Goal: Task Accomplishment & Management: Manage account settings

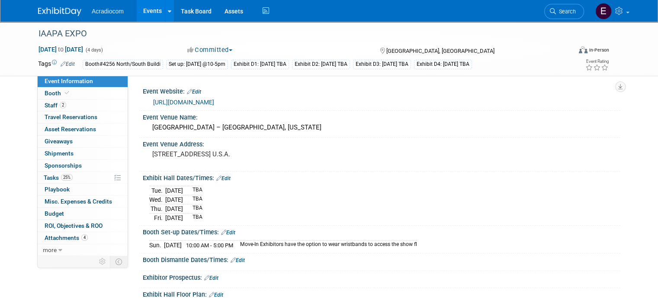
click at [52, 11] on img at bounding box center [59, 11] width 43 height 9
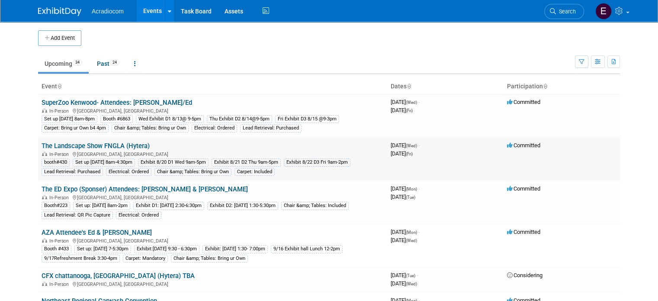
click at [77, 147] on link "The Landscape Show FNGLA (Hytera)" at bounding box center [96, 146] width 108 height 8
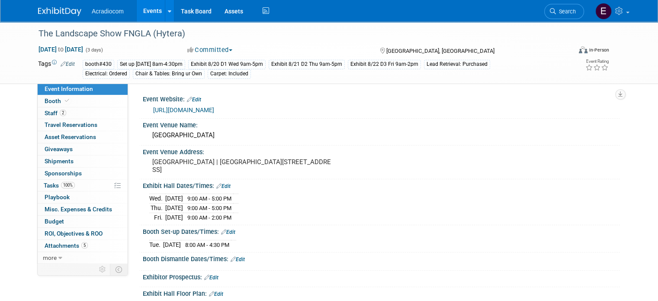
scroll to position [87, 0]
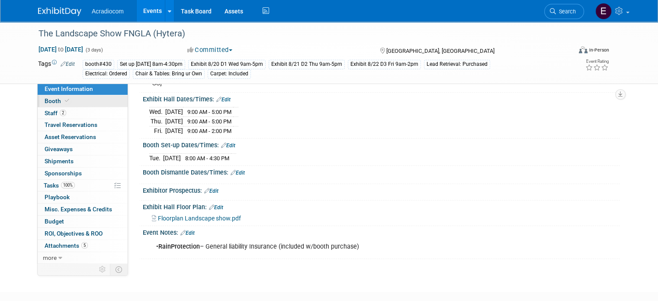
click at [77, 96] on link "Booth" at bounding box center [83, 101] width 90 height 12
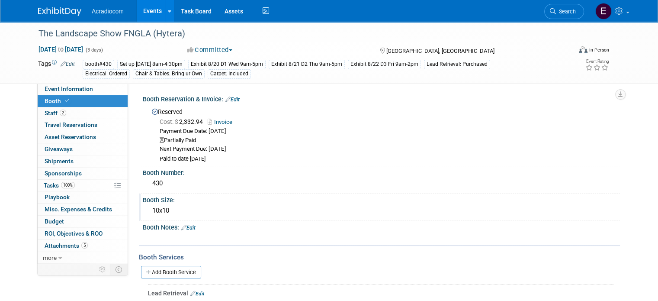
scroll to position [130, 0]
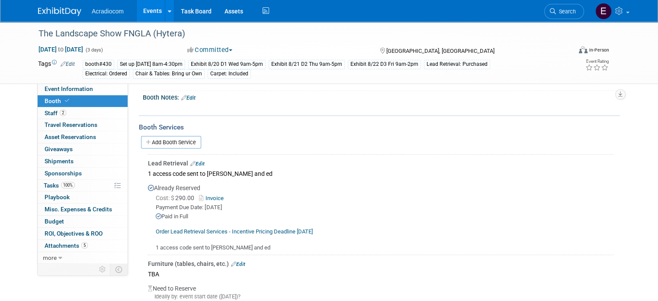
click at [211, 198] on link "Invoice" at bounding box center [213, 198] width 28 height 6
click at [61, 186] on span "100%" at bounding box center [68, 185] width 14 height 6
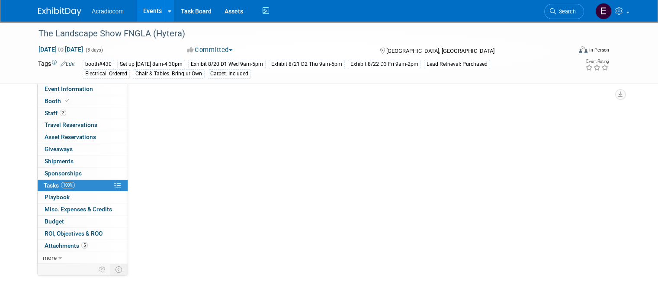
scroll to position [0, 0]
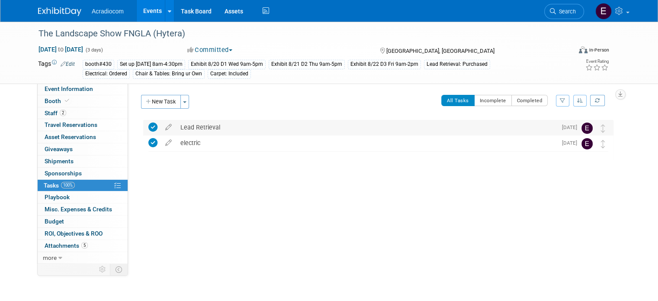
click at [200, 128] on div "Lead Retrieval" at bounding box center [366, 127] width 381 height 15
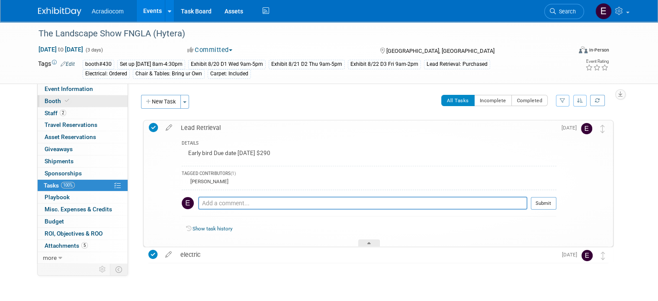
click at [78, 101] on link "Booth" at bounding box center [83, 101] width 90 height 12
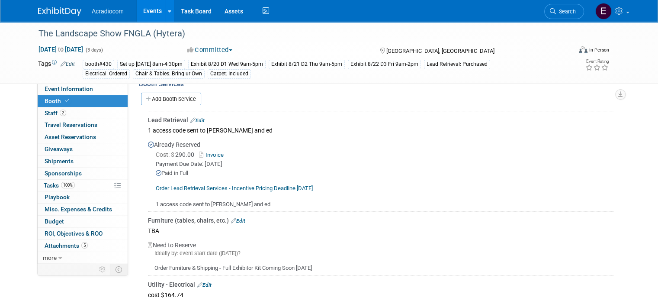
scroll to position [216, 0]
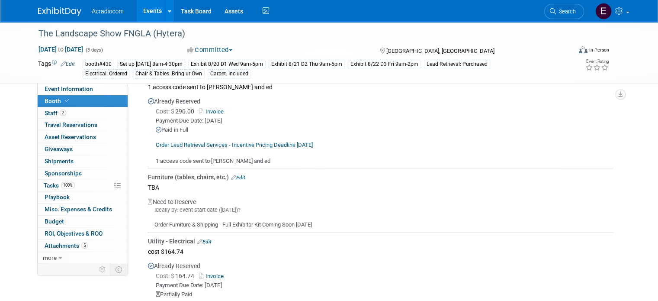
click at [204, 108] on link "Invoice" at bounding box center [213, 111] width 28 height 6
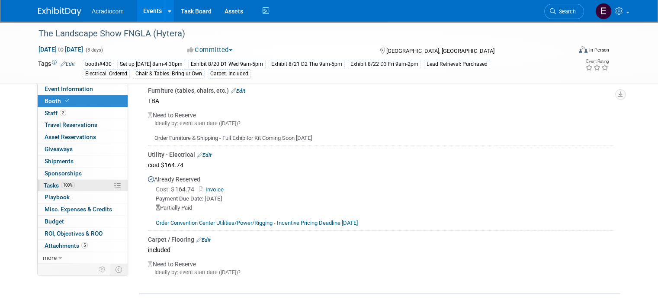
click at [73, 180] on link "100% Tasks 100%" at bounding box center [83, 185] width 90 height 12
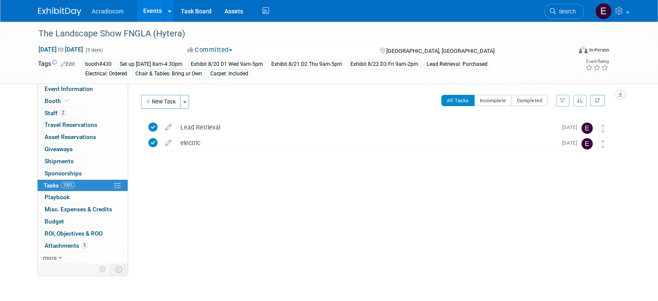
click at [64, 6] on link at bounding box center [65, 7] width 54 height 7
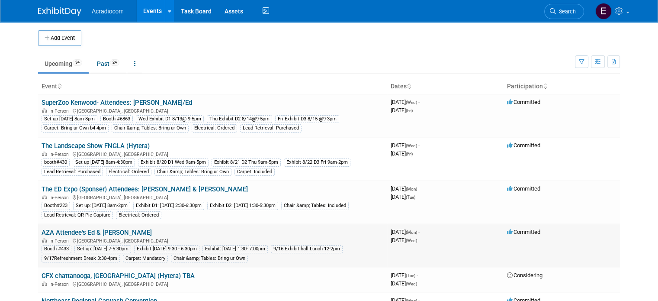
click at [67, 228] on link "AZA Attendee's Ed & [PERSON_NAME]" at bounding box center [97, 232] width 110 height 8
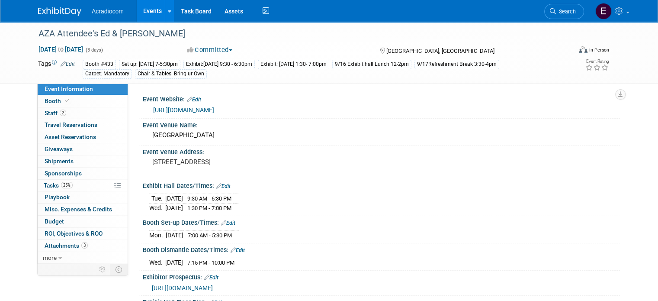
click at [61, 64] on link "Edit" at bounding box center [68, 64] width 14 height 6
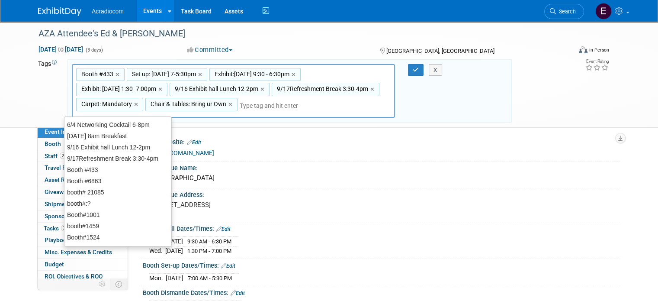
click at [247, 106] on input "text" at bounding box center [274, 105] width 69 height 9
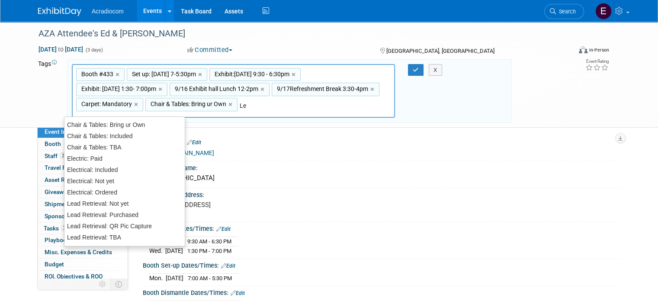
type input "Lea"
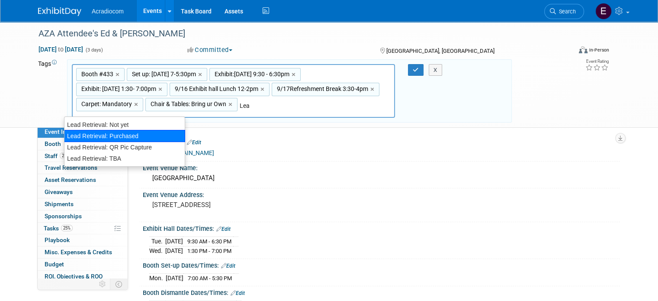
click at [156, 135] on div "Lead Retrieval: Purchased" at bounding box center [124, 136] width 121 height 12
type input "Booth #433, Set up: 9/15 Mon 7-5:30pm, Exhibit:9/16 Tue 9:30 - 6:30pm, Exhibit:…"
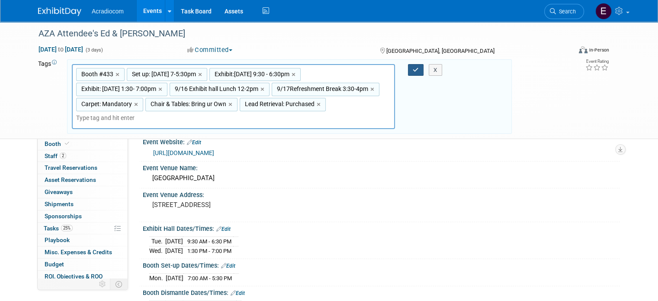
click at [415, 67] on icon "button" at bounding box center [416, 70] width 6 height 6
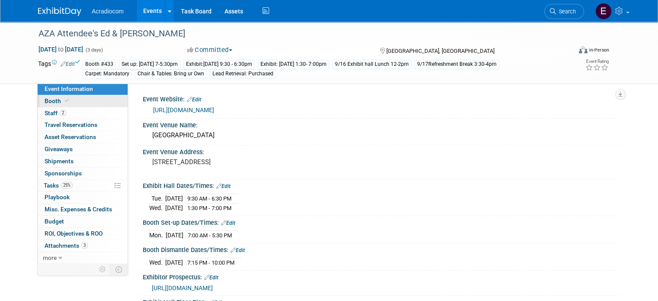
click at [76, 101] on link "Booth" at bounding box center [83, 101] width 90 height 12
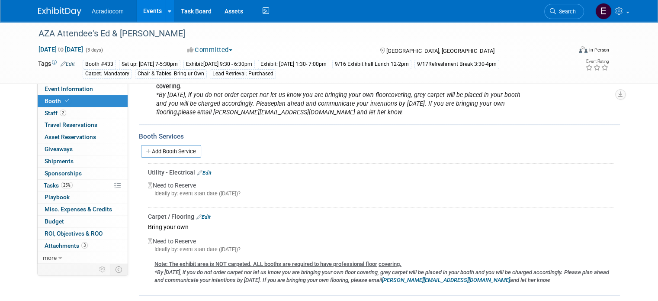
scroll to position [138, 0]
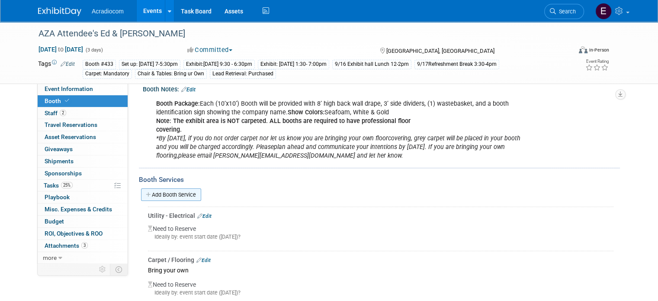
click at [160, 199] on link "Add Booth Service" at bounding box center [171, 194] width 60 height 13
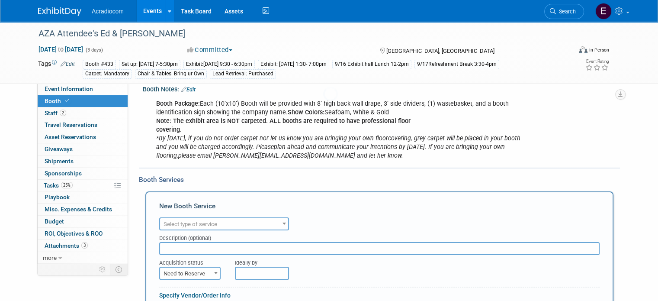
scroll to position [0, 0]
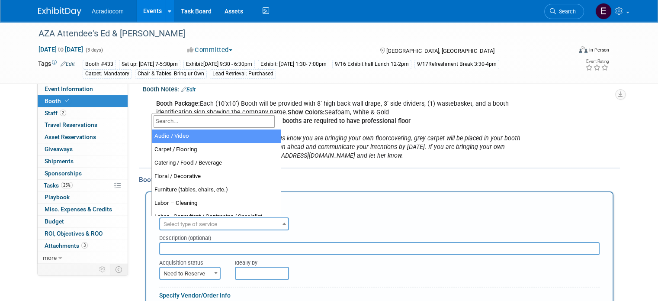
click at [175, 226] on span "Select type of service" at bounding box center [224, 224] width 128 height 12
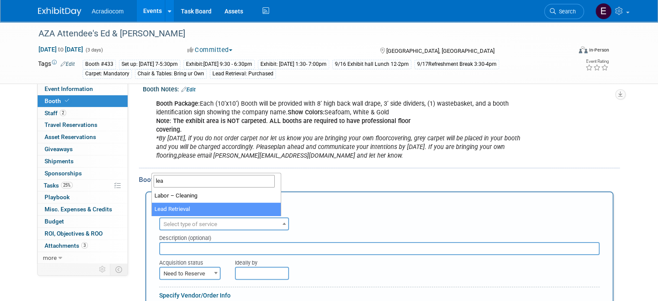
type input "lea"
select select "7"
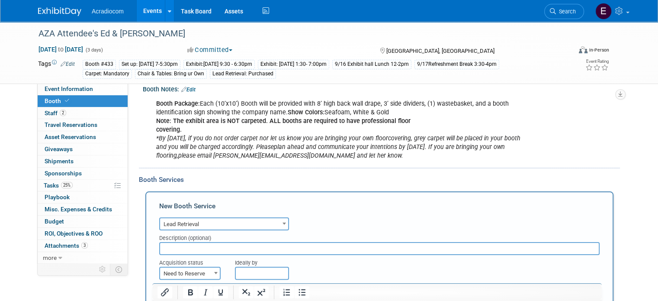
scroll to position [181, 0]
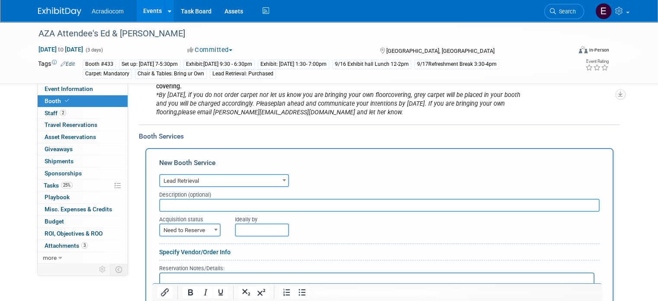
click at [185, 207] on input "text" at bounding box center [379, 205] width 440 height 13
click at [184, 233] on span "Need to Reserve" at bounding box center [190, 230] width 60 height 12
select select "2"
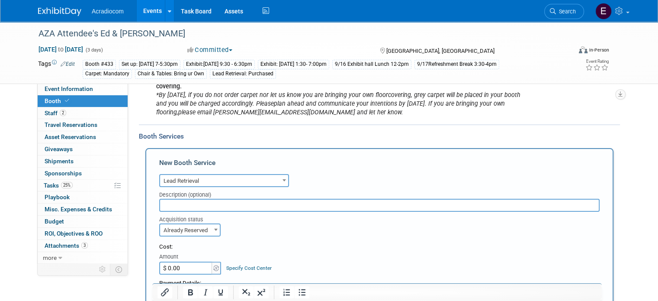
click at [182, 263] on input "$ 0.00" at bounding box center [186, 267] width 54 height 13
type input "$ 279.00"
click at [190, 203] on input "text" at bounding box center [379, 205] width 440 height 13
click at [204, 205] on input "Early bird rated @79" at bounding box center [379, 205] width 440 height 13
click at [232, 205] on input "Early bird rated @$279" at bounding box center [379, 205] width 440 height 13
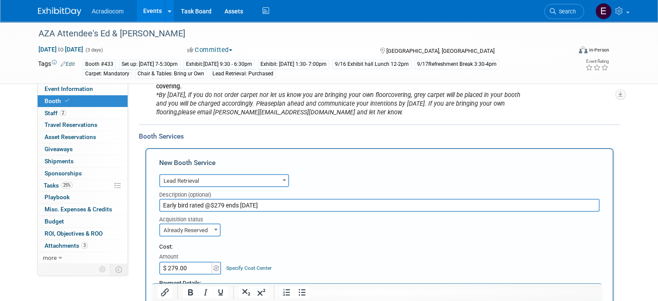
scroll to position [268, 0]
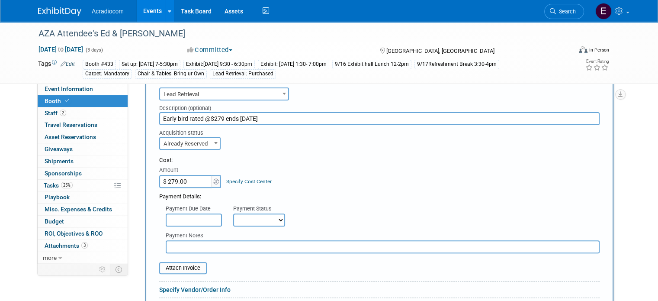
type input "Early bird rated @$279 ends Aug 15"
click at [204, 215] on input "text" at bounding box center [194, 219] width 56 height 13
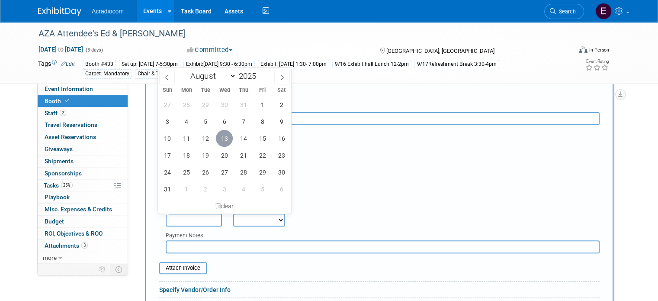
click at [223, 138] on span "13" at bounding box center [224, 138] width 17 height 17
type input "Aug 13, 2025"
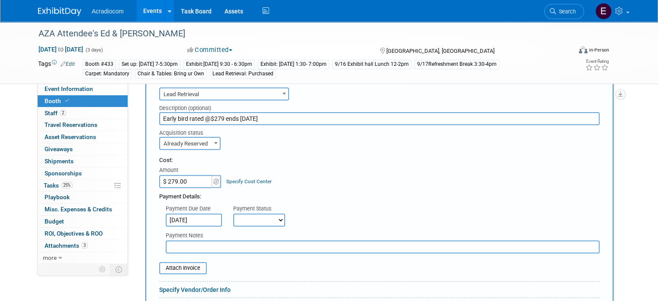
click at [246, 213] on select "Not Paid Yet Partially Paid Paid in Full" at bounding box center [259, 219] width 52 height 13
select select "1"
click at [233, 213] on select "Not Paid Yet Partially Paid Paid in Full" at bounding box center [259, 219] width 52 height 13
click at [192, 264] on input "file" at bounding box center [154, 268] width 103 height 10
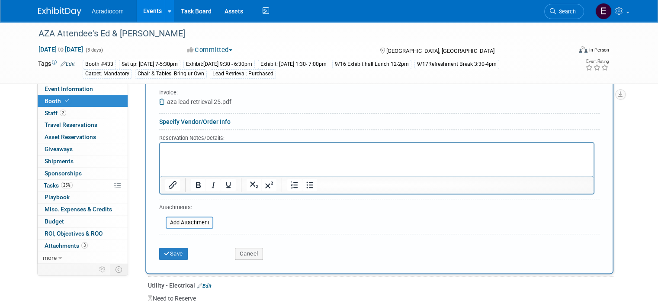
scroll to position [484, 0]
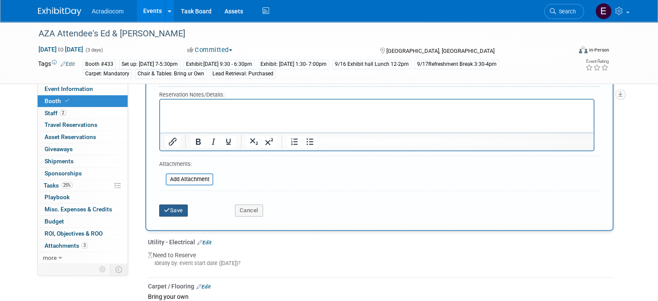
click at [177, 208] on button "Save" at bounding box center [173, 210] width 29 height 12
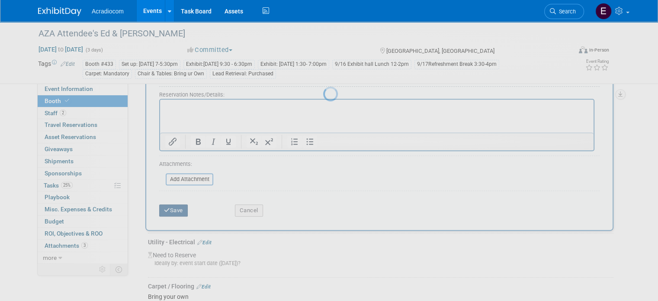
scroll to position [344, 0]
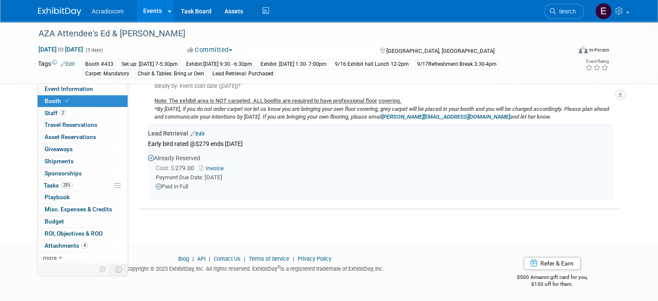
click at [254, 163] on div "Cost: $ 279.00 Invoice" at bounding box center [385, 167] width 458 height 9
click at [209, 169] on link "Invoice" at bounding box center [213, 168] width 28 height 6
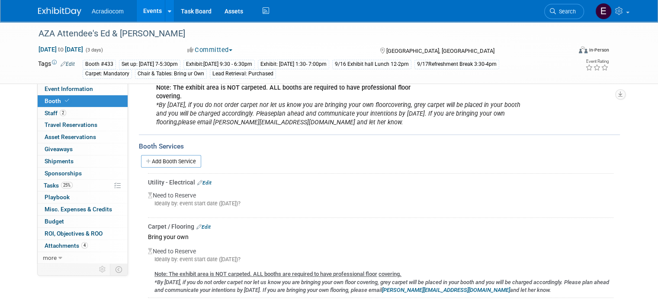
scroll to position [0, 0]
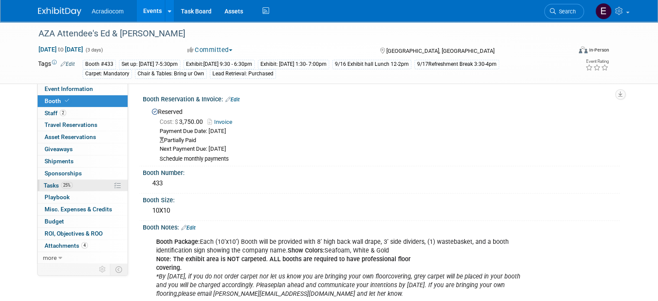
click at [69, 183] on link "25% Tasks 25%" at bounding box center [83, 185] width 90 height 12
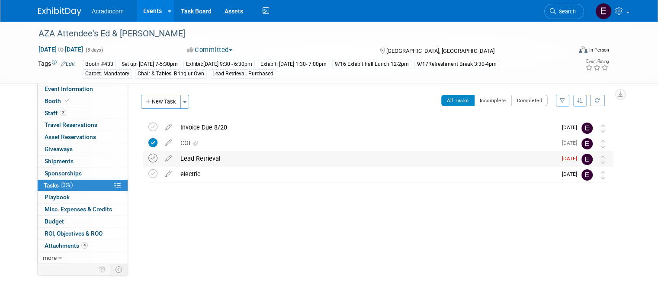
click at [148, 157] on icon at bounding box center [152, 158] width 9 height 9
click at [58, 97] on link "Booth" at bounding box center [83, 101] width 90 height 12
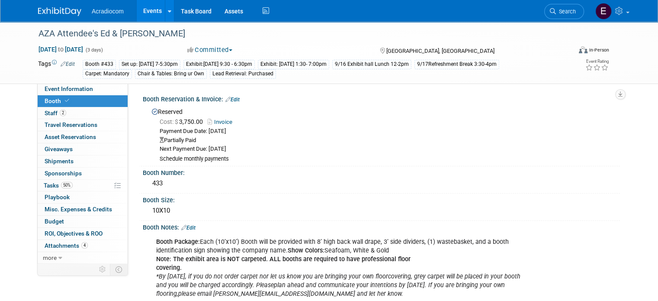
click at [58, 11] on img at bounding box center [59, 11] width 43 height 9
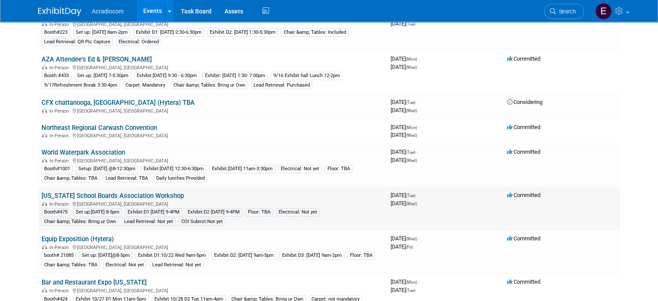
scroll to position [216, 0]
